Goal: Check status: Check status

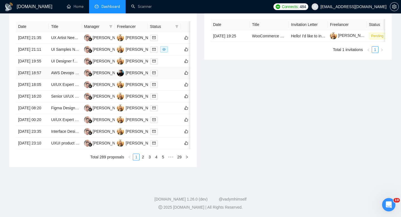
scroll to position [292, 0]
click at [143, 156] on link "2" at bounding box center [143, 157] width 6 height 6
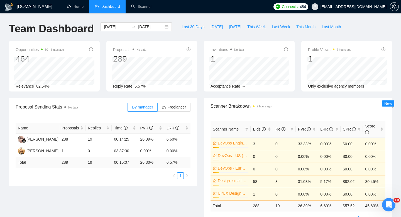
click at [305, 25] on span "This Month" at bounding box center [305, 27] width 19 height 6
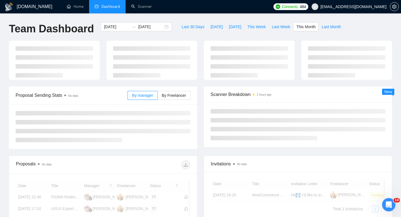
type input "2025-08-01"
type input "2025-08-31"
